Goal: Transaction & Acquisition: Purchase product/service

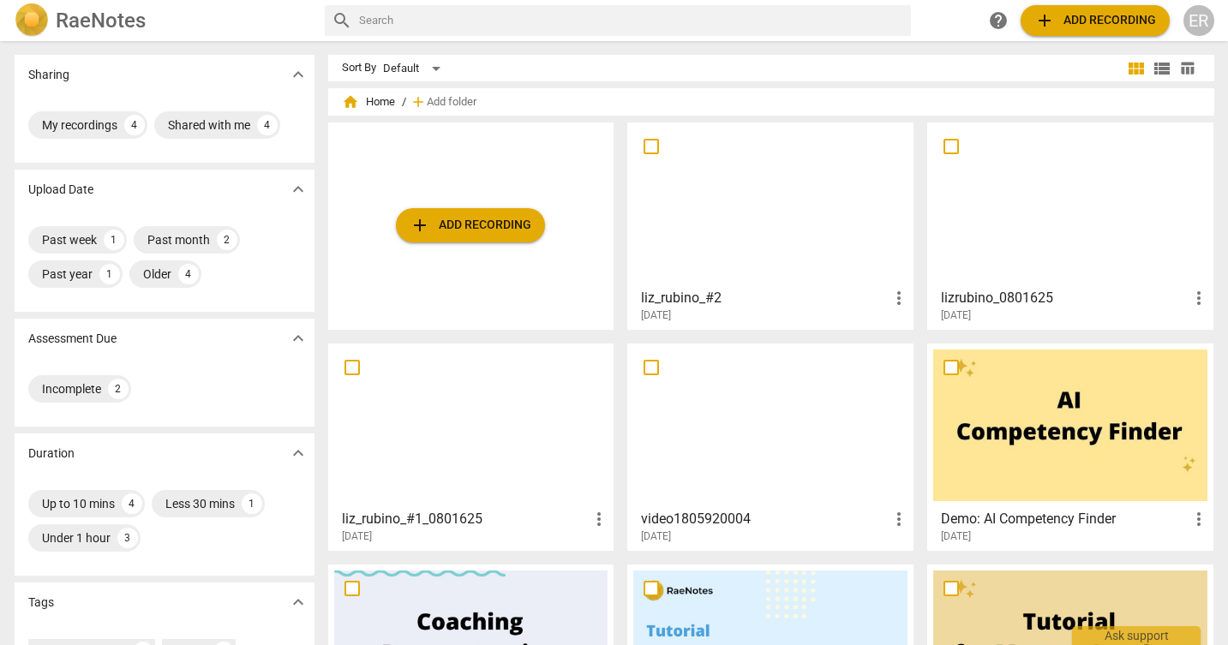
click at [474, 221] on span "add Add recording" at bounding box center [471, 225] width 122 height 21
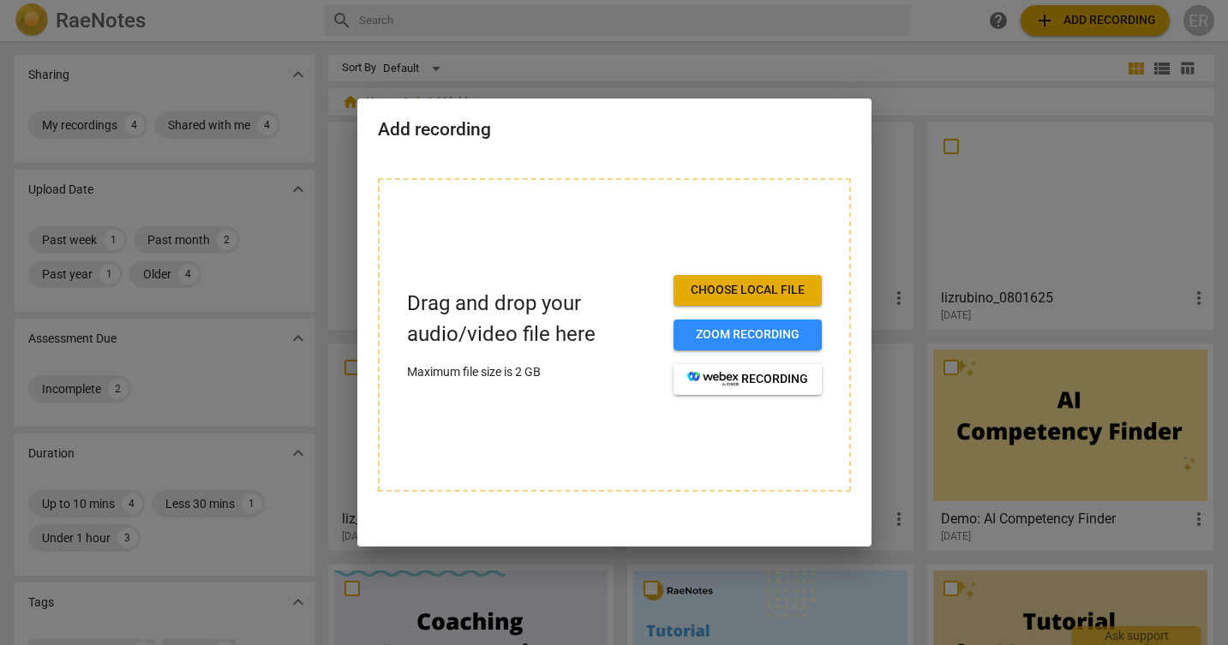
click at [736, 285] on span "Choose local file" at bounding box center [747, 290] width 121 height 17
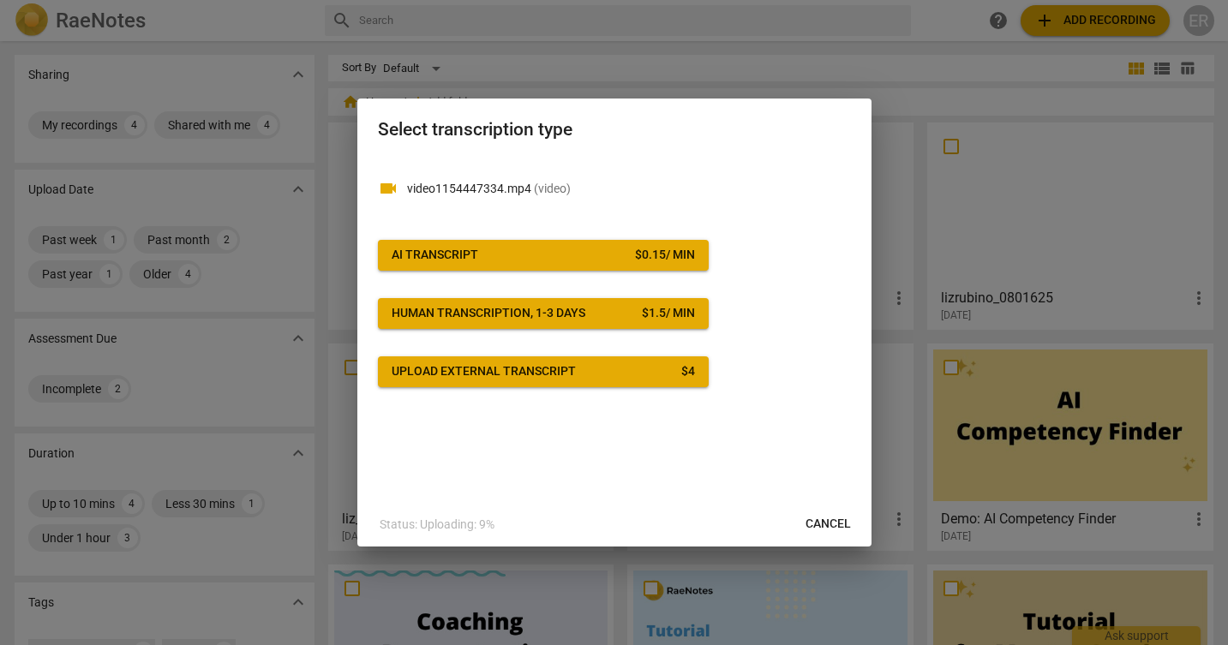
click at [663, 240] on button "AI Transcript $ 0.15 / min" at bounding box center [543, 255] width 331 height 31
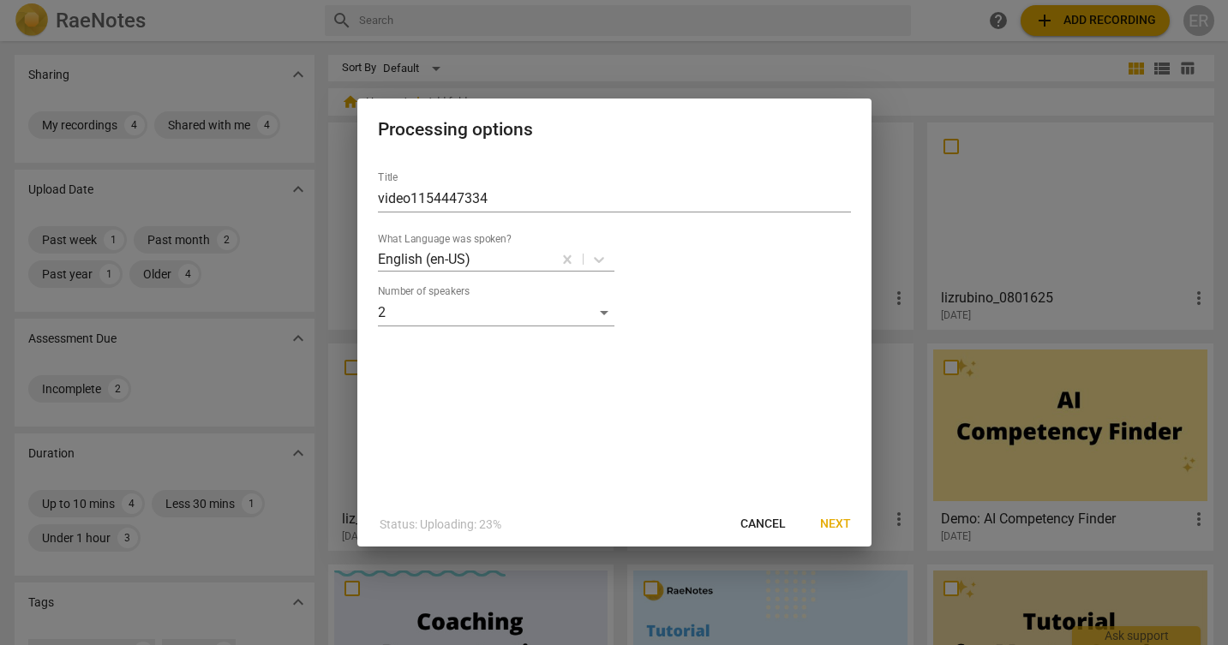
click at [766, 524] on span "Cancel" at bounding box center [763, 524] width 45 height 17
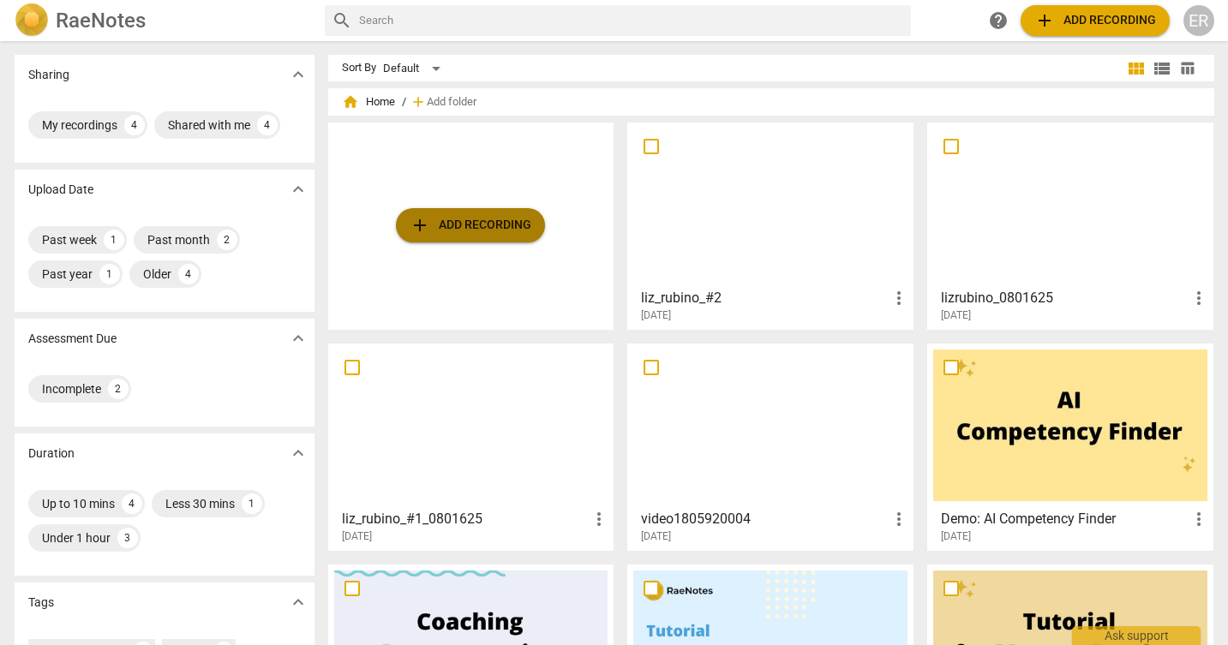
click at [514, 217] on span "add Add recording" at bounding box center [471, 225] width 122 height 21
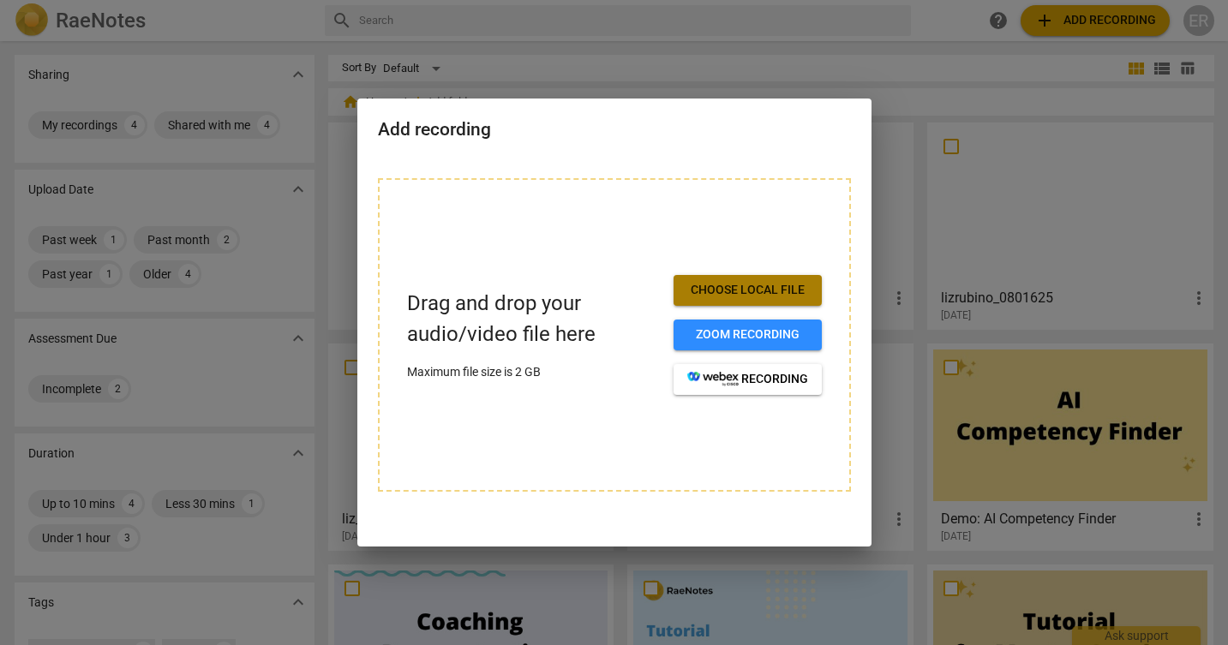
click at [694, 286] on span "Choose local file" at bounding box center [747, 290] width 121 height 17
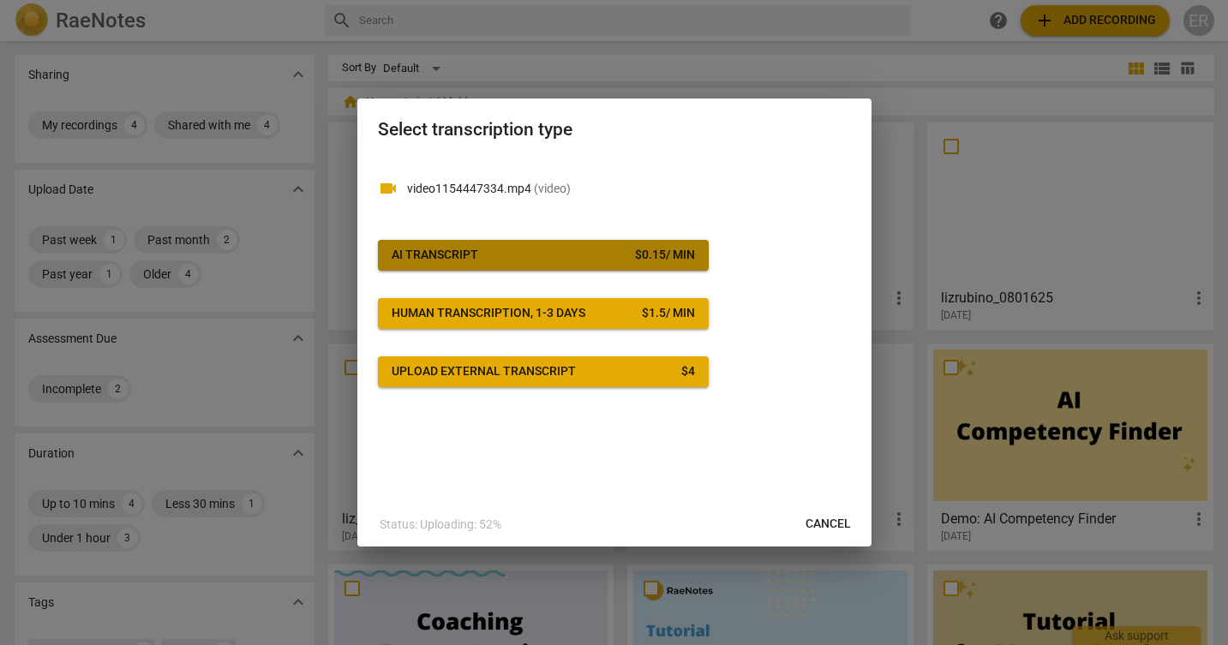
click at [638, 248] on div "$ 0.15 / min" at bounding box center [665, 255] width 60 height 17
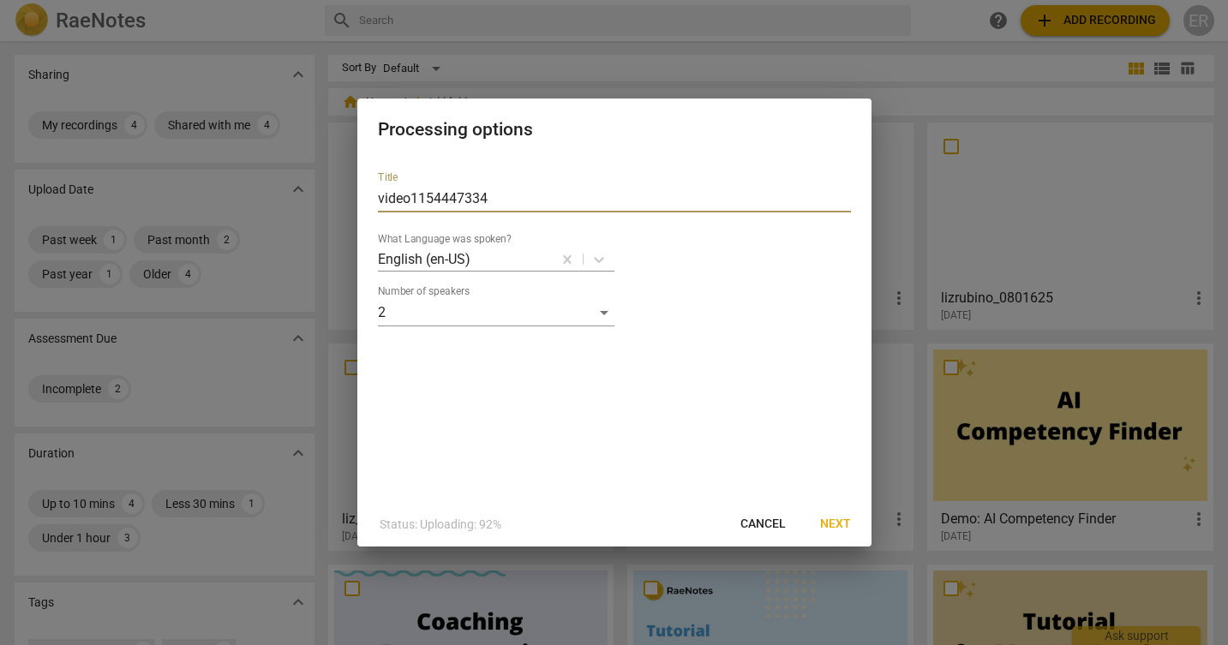
drag, startPoint x: 486, startPoint y: 191, endPoint x: 323, endPoint y: 188, distance: 162.9
click at [323, 188] on div "Processing options Title video1154447334 What Language was spoken? English (en-…" at bounding box center [614, 322] width 1228 height 645
type input "liz_rubino_3"
click at [834, 523] on span "Next" at bounding box center [835, 524] width 31 height 17
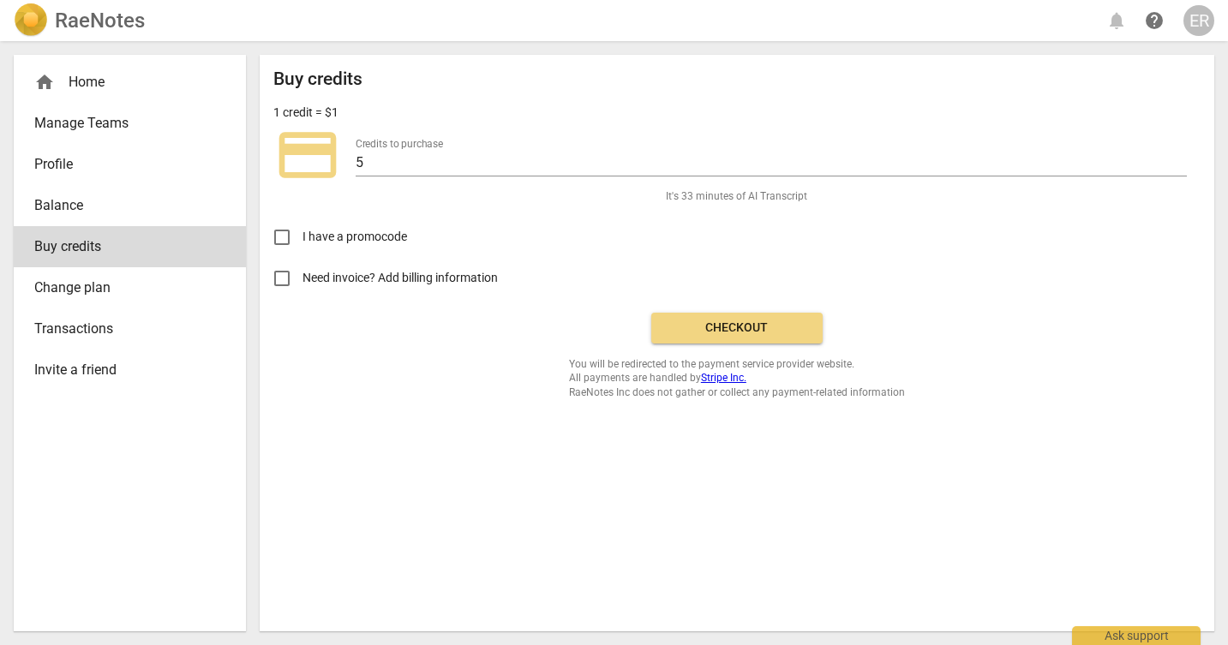
click at [719, 324] on span "Checkout" at bounding box center [737, 328] width 144 height 17
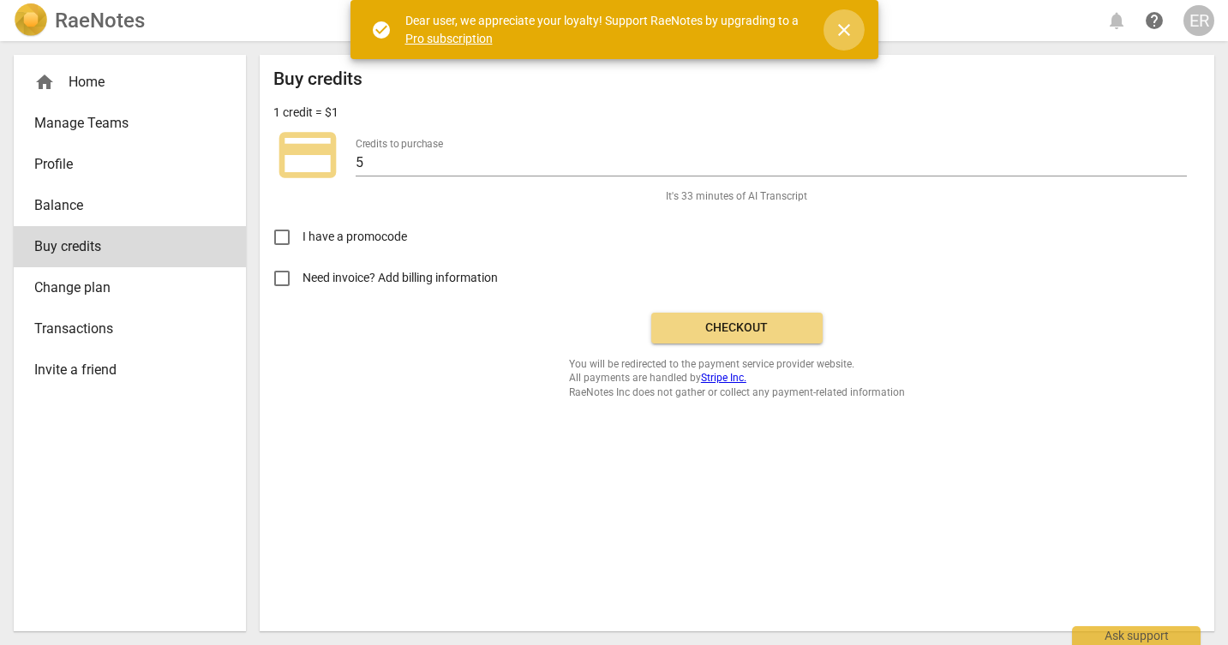
click at [849, 25] on span "close" at bounding box center [844, 30] width 21 height 21
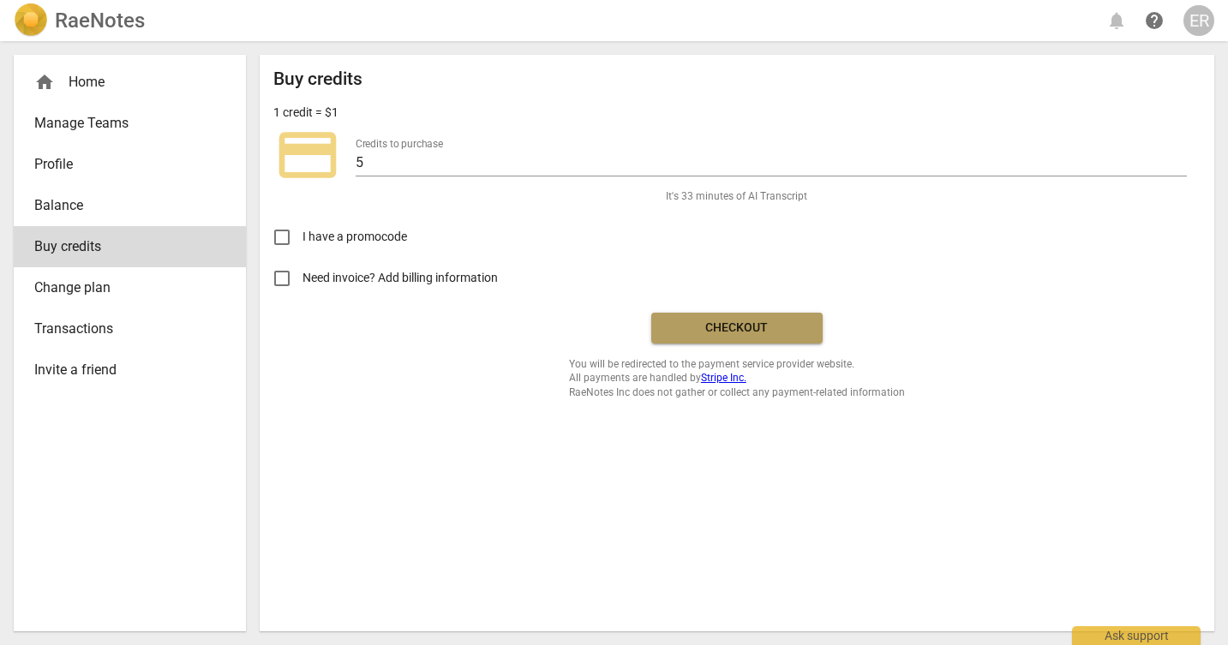
click at [723, 320] on span "Checkout" at bounding box center [737, 328] width 144 height 17
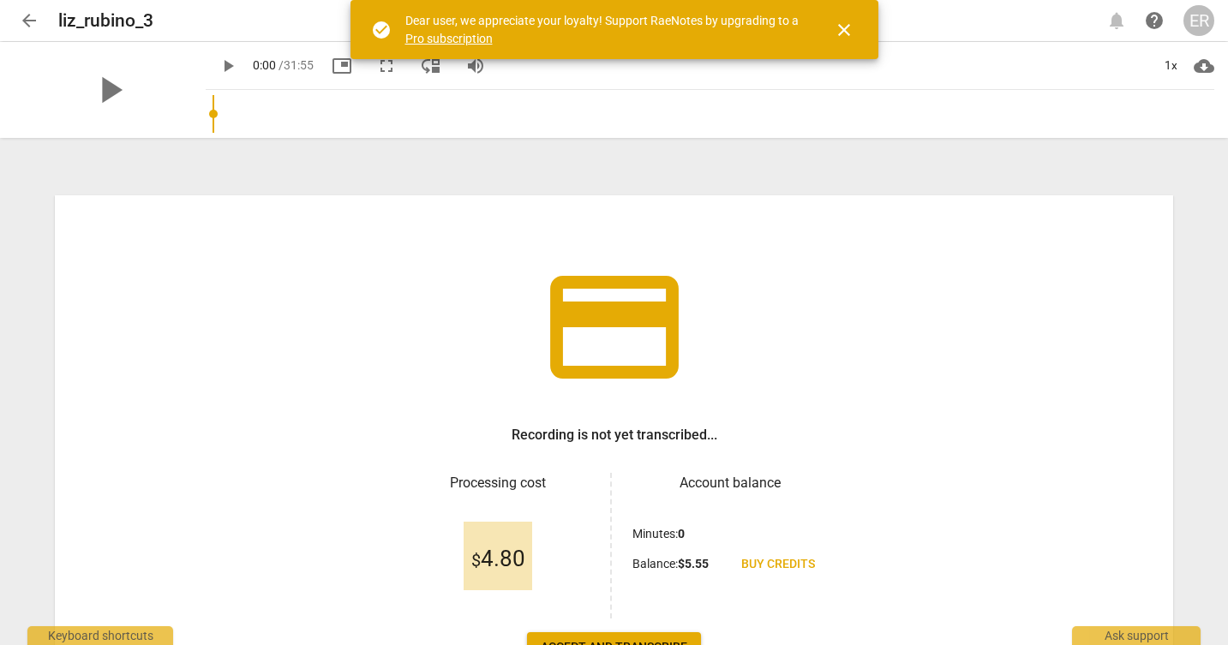
scroll to position [1, 0]
click at [841, 33] on span "close" at bounding box center [844, 30] width 21 height 21
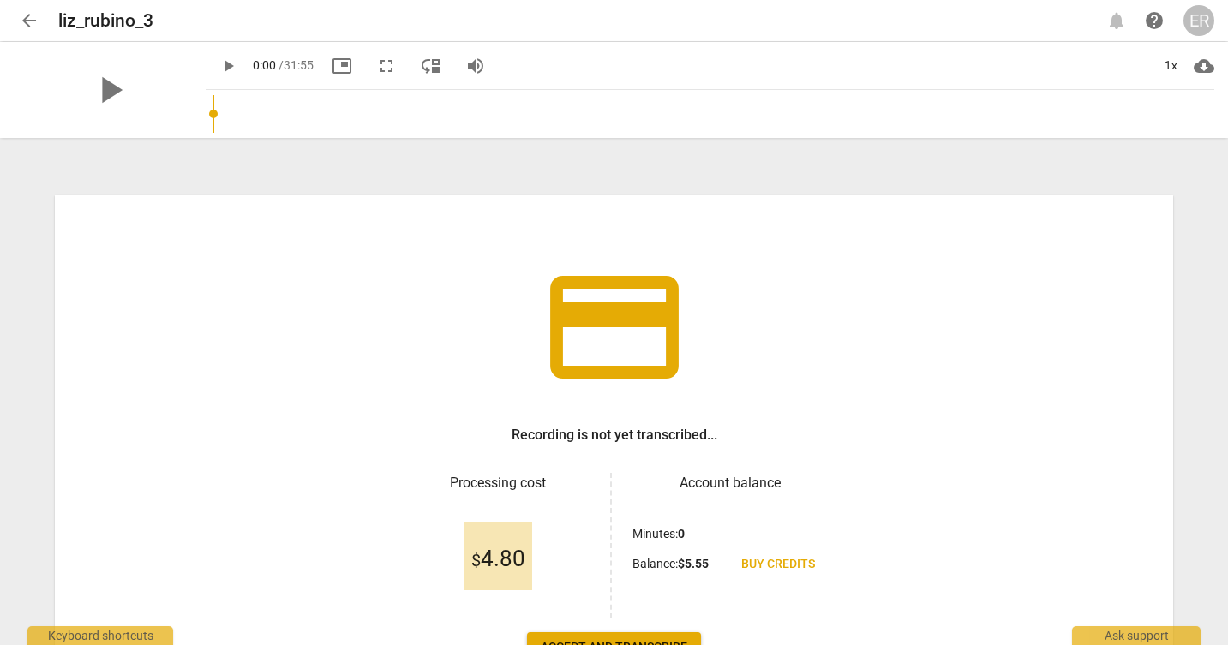
scroll to position [128, 0]
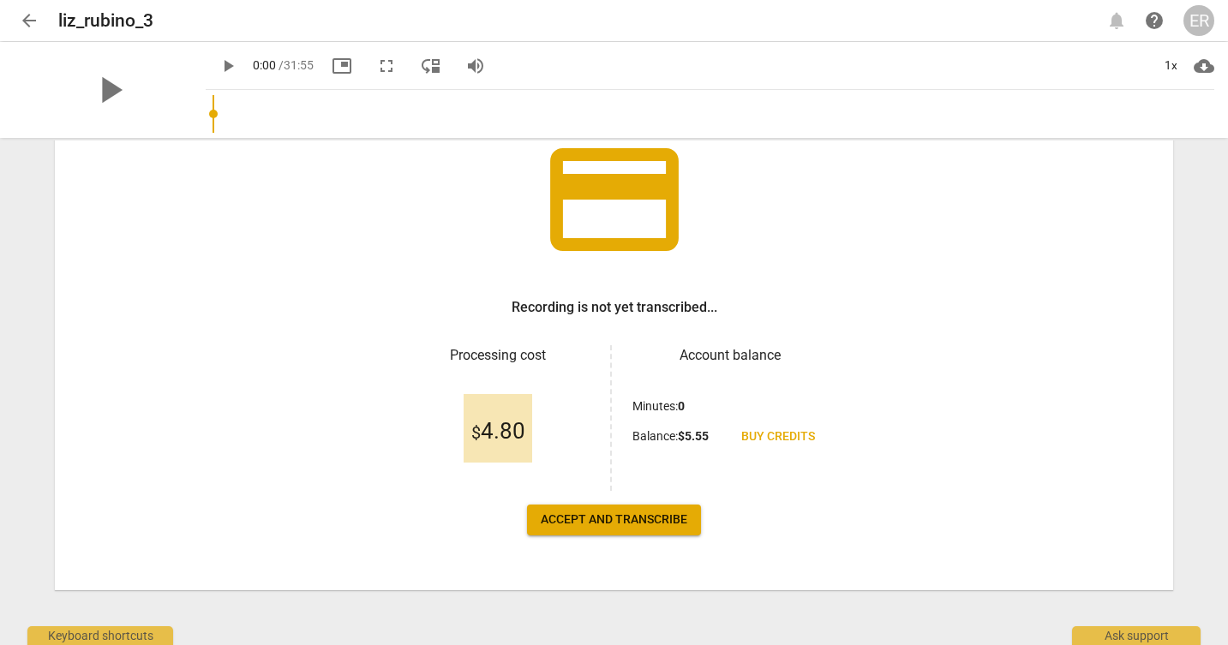
click at [620, 523] on span "Accept and transcribe" at bounding box center [614, 520] width 147 height 17
